Goal: Check status: Check status

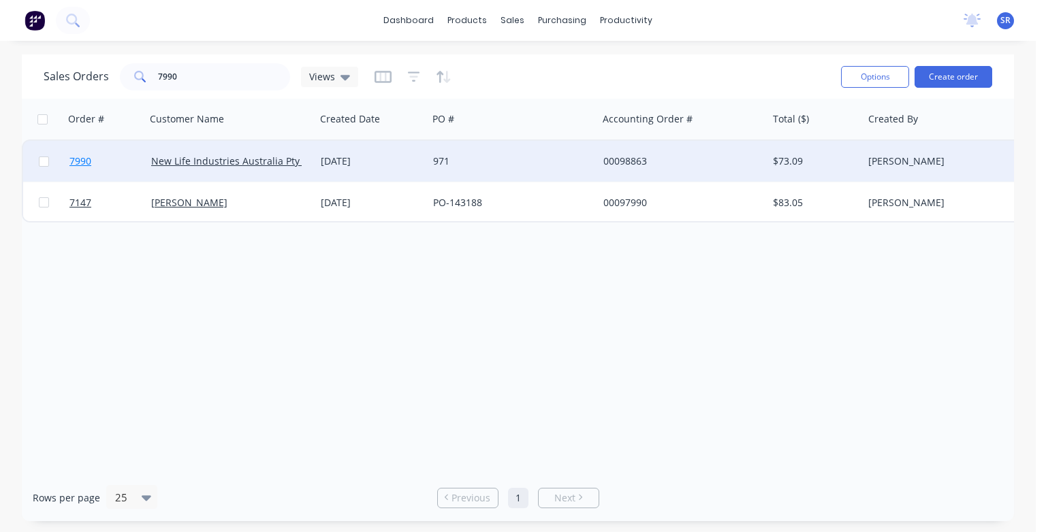
click at [88, 163] on span "7990" at bounding box center [80, 162] width 22 height 14
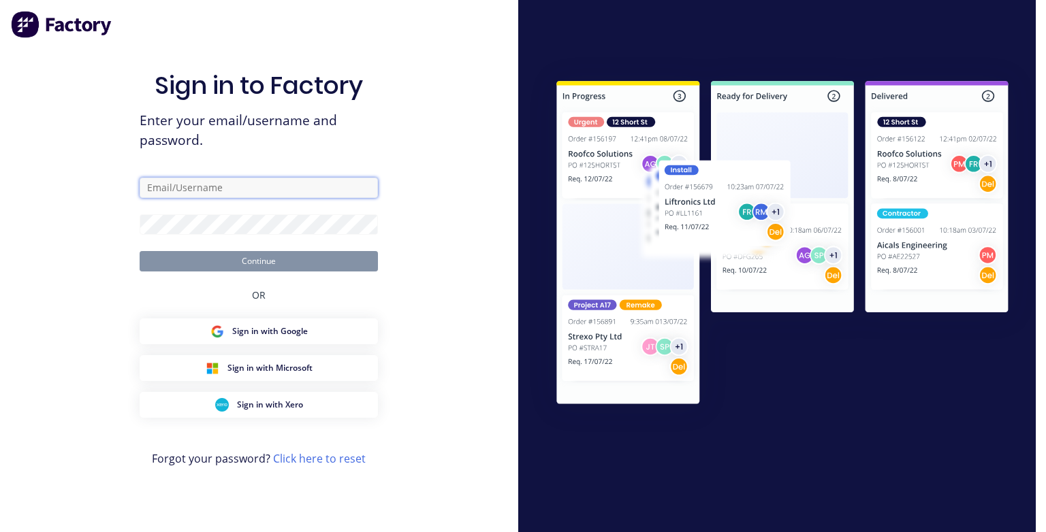
type input "[PERSON_NAME][EMAIL_ADDRESS][DOMAIN_NAME]"
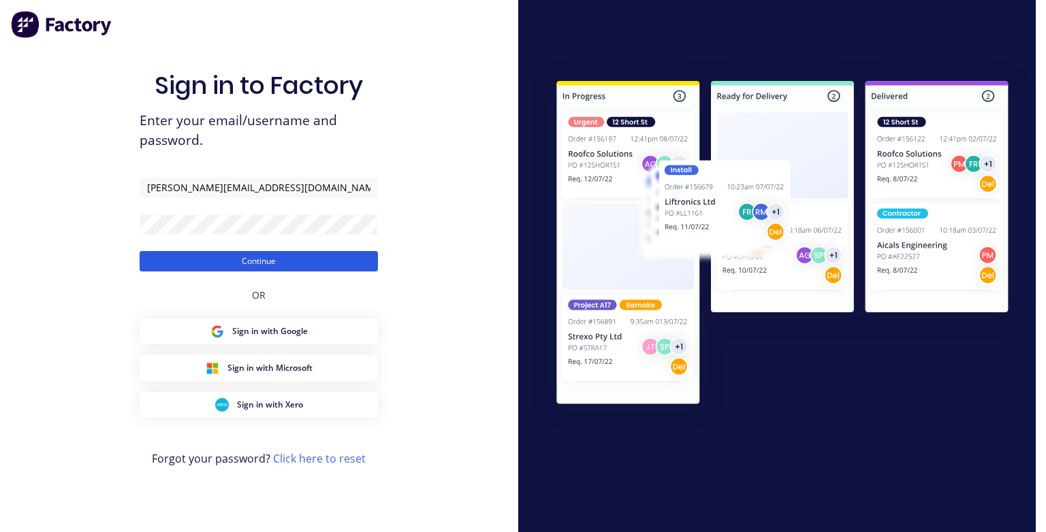
click at [245, 268] on button "Continue" at bounding box center [259, 261] width 238 height 20
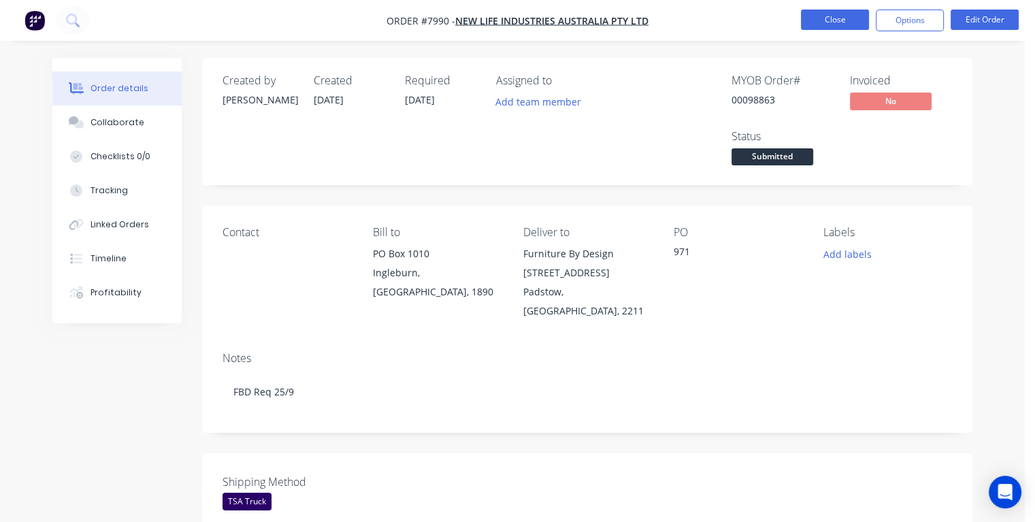
click at [817, 25] on button "Close" at bounding box center [835, 20] width 68 height 20
